Goal: Find specific page/section: Find specific page/section

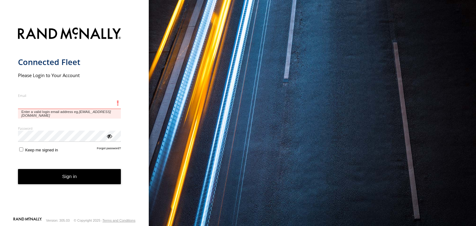
type input "**********"
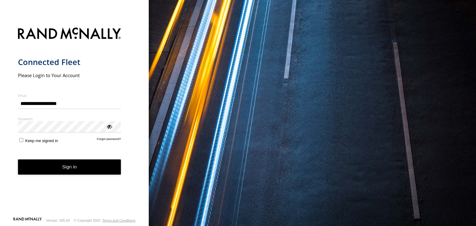
click at [63, 169] on button "Sign in" at bounding box center [69, 167] width 103 height 15
click at [63, 168] on button "Sign in" at bounding box center [69, 167] width 103 height 15
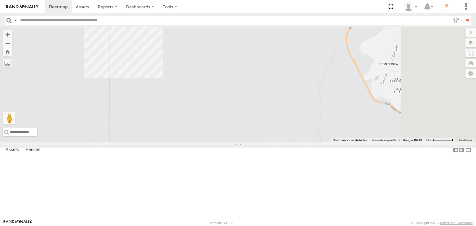
drag, startPoint x: 340, startPoint y: 166, endPoint x: 262, endPoint y: 82, distance: 114.6
click at [262, 83] on div "3485186707B8 1124 4093 9254 8689 410 0054 896 12" at bounding box center [238, 84] width 476 height 115
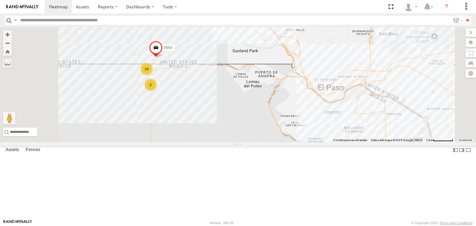
drag, startPoint x: 246, startPoint y: 54, endPoint x: 256, endPoint y: 135, distance: 82.2
click at [256, 135] on div "0054 14 2" at bounding box center [238, 84] width 476 height 115
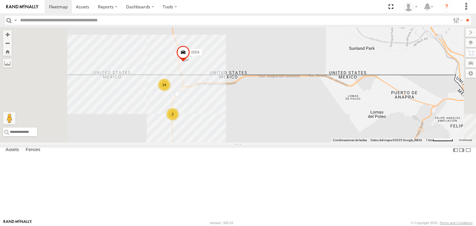
drag, startPoint x: 230, startPoint y: 150, endPoint x: 254, endPoint y: 152, distance: 24.2
click at [179, 121] on div "2" at bounding box center [173, 114] width 12 height 12
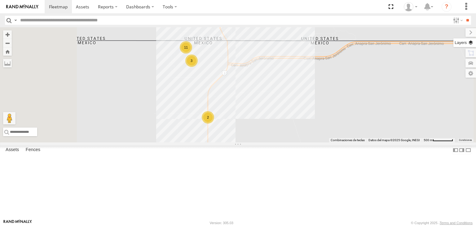
click at [467, 42] on label at bounding box center [465, 42] width 23 height 9
click at [0, 0] on span "Basemaps" at bounding box center [0, 0] width 0 height 0
click at [0, 0] on span "Satellite" at bounding box center [0, 0] width 0 height 0
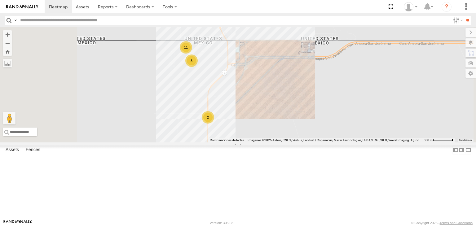
click at [339, 138] on div "0054 3485186707B8 3 2 11" at bounding box center [238, 84] width 476 height 115
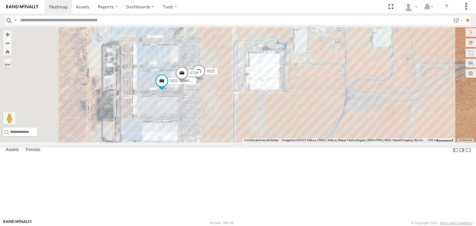
drag, startPoint x: 284, startPoint y: 76, endPoint x: 304, endPoint y: 174, distance: 100.3
click at [304, 143] on div "0054 3485186707B8 5810 CAMARA 8025 8739" at bounding box center [238, 84] width 476 height 115
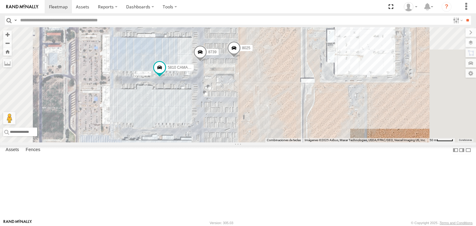
drag, startPoint x: 322, startPoint y: 181, endPoint x: 311, endPoint y: 142, distance: 40.8
click at [311, 142] on div "0054 3485186707B8 5810 CAMARA 8025 8739 7 4694 camara 3" at bounding box center [238, 84] width 476 height 115
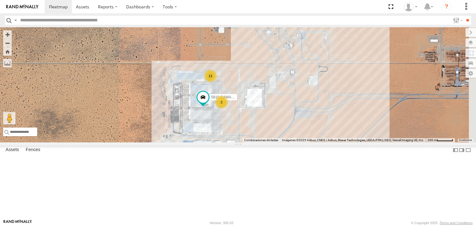
drag, startPoint x: 367, startPoint y: 156, endPoint x: 312, endPoint y: 158, distance: 54.9
click at [312, 143] on div "0054 3485186707B8 5810 CAMARA 2 11" at bounding box center [238, 84] width 476 height 115
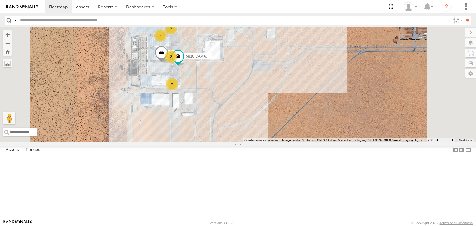
drag, startPoint x: 252, startPoint y: 100, endPoint x: 253, endPoint y: 118, distance: 18.9
click at [253, 118] on div "3485186707B8 8689 0054 8025 5810 CAMARA 2 4 2 6" at bounding box center [238, 84] width 476 height 115
